Goal: Information Seeking & Learning: Learn about a topic

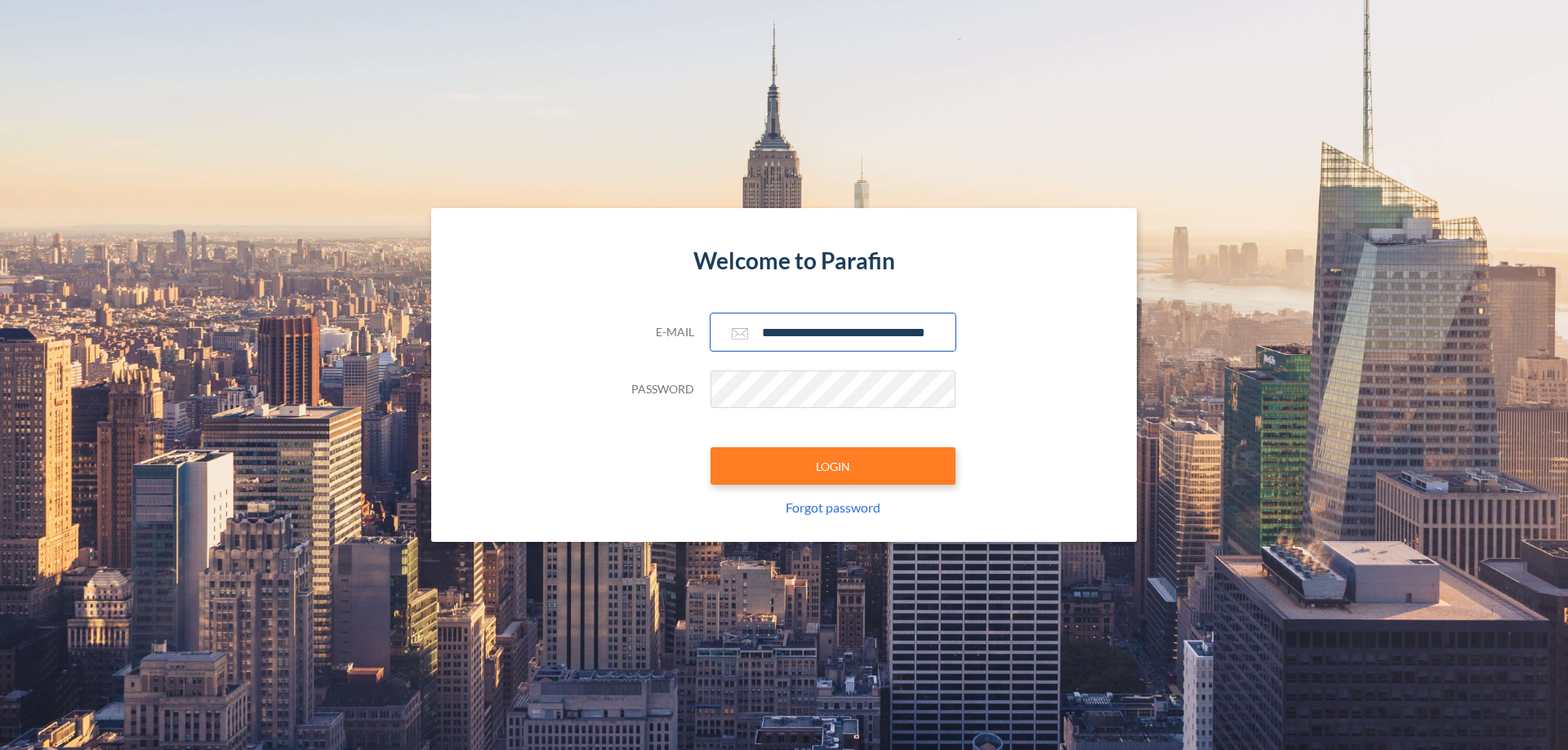
type input "**********"
click at [833, 466] on button "LOGIN" at bounding box center [833, 466] width 245 height 37
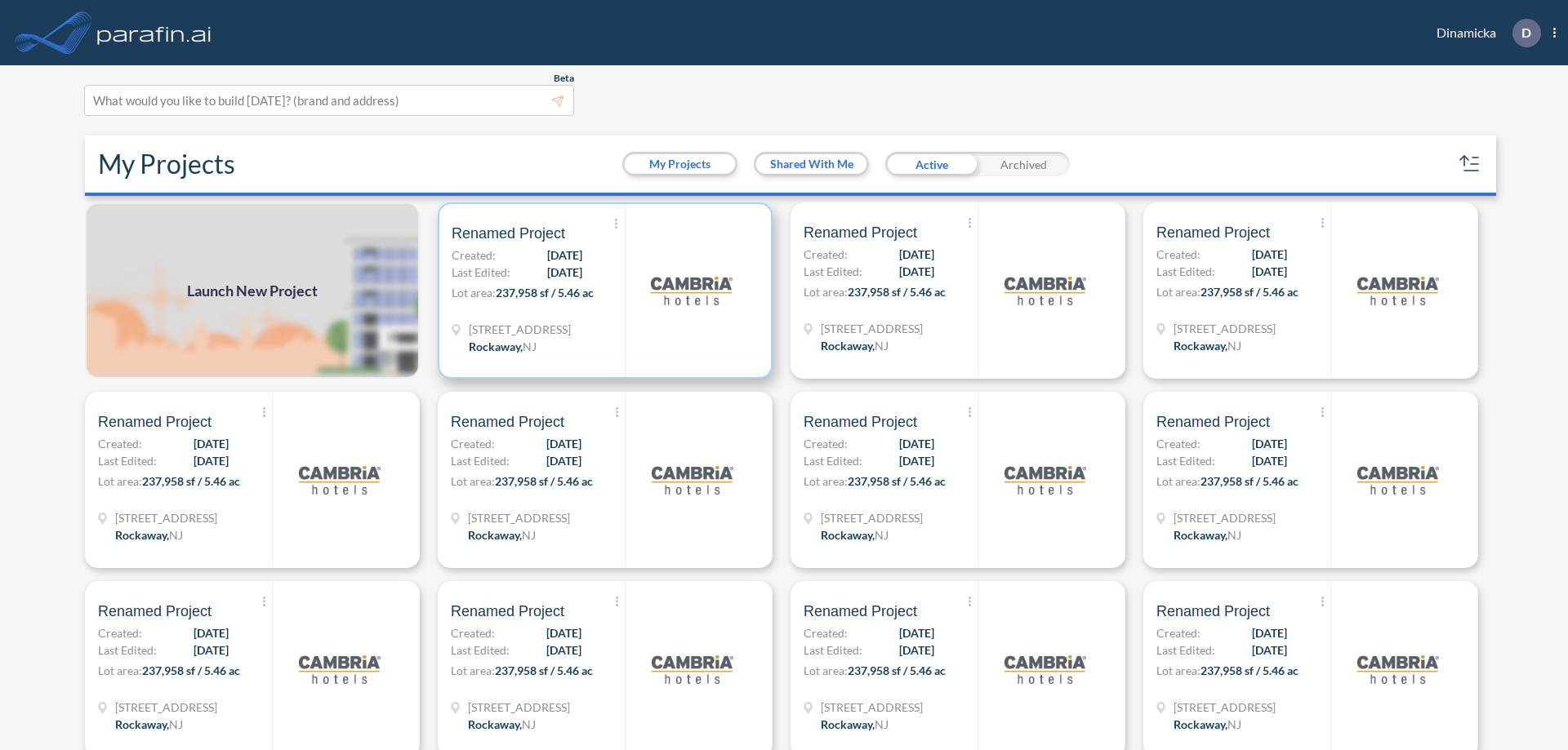
scroll to position [4, 0]
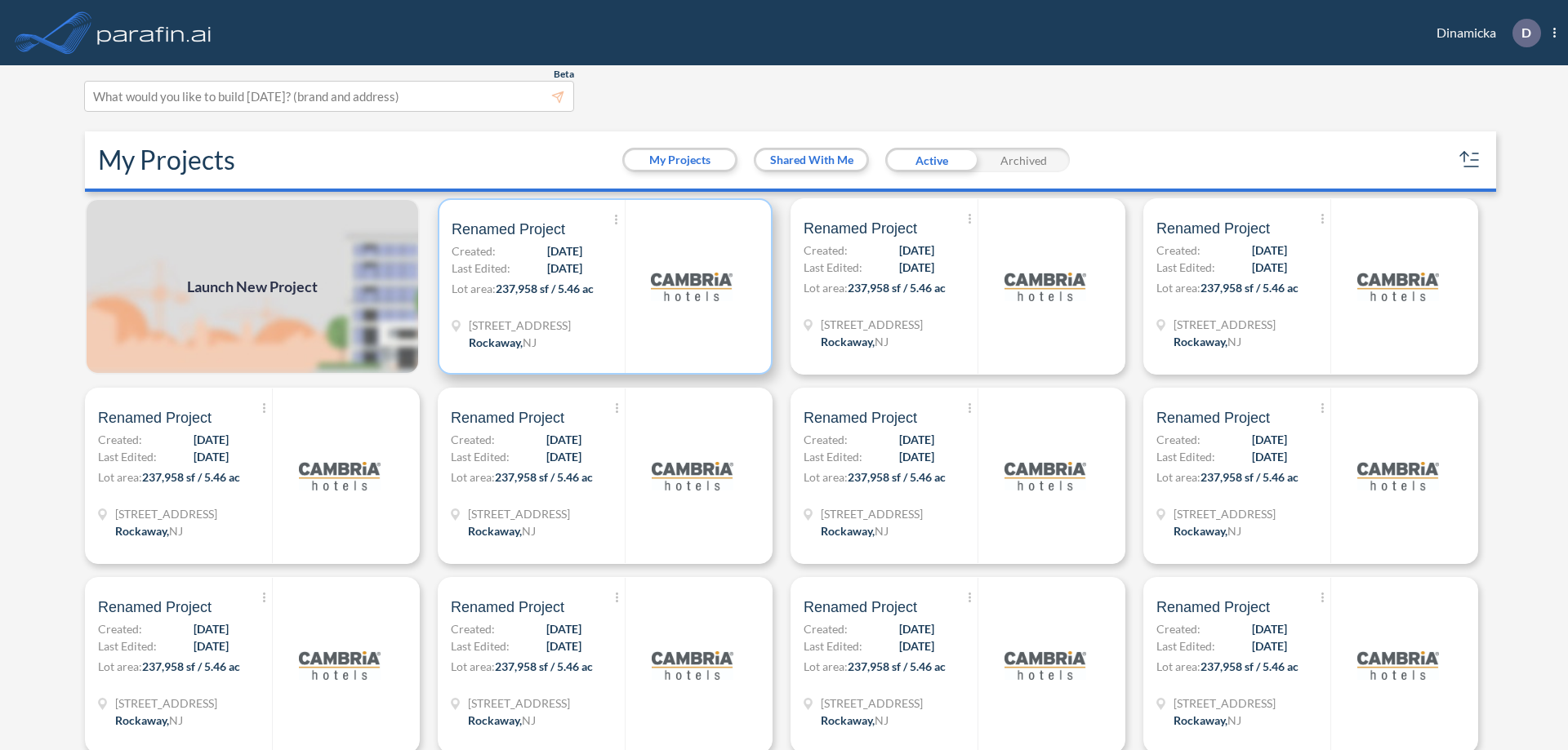
click at [602, 286] on p "Lot area: 237,958 sf / 5.46 ac" at bounding box center [538, 292] width 173 height 24
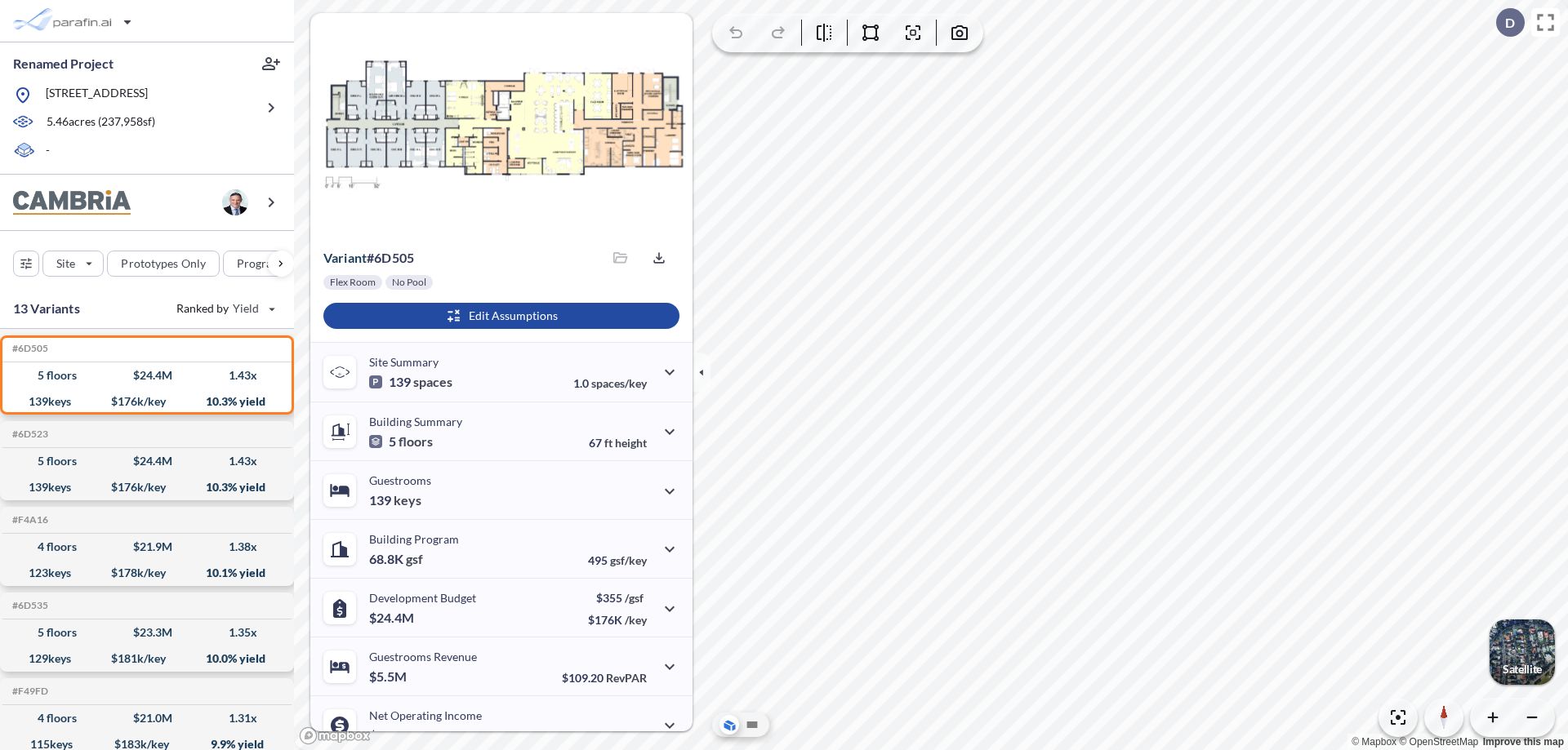
scroll to position [83, 0]
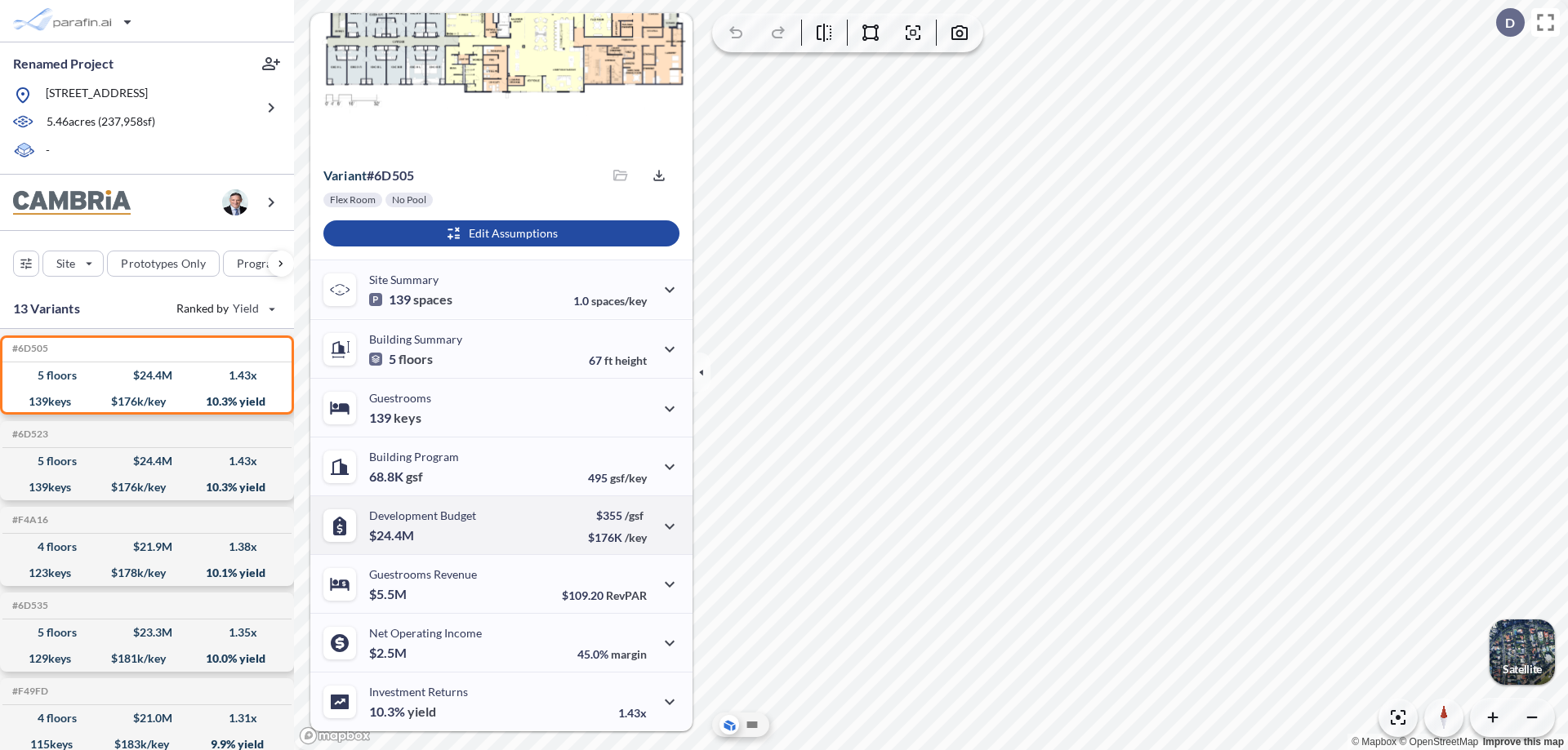
click at [499, 525] on div "Development Budget $24.4M $355 /gsf $176K /key" at bounding box center [501, 525] width 382 height 59
